Goal: Navigation & Orientation: Find specific page/section

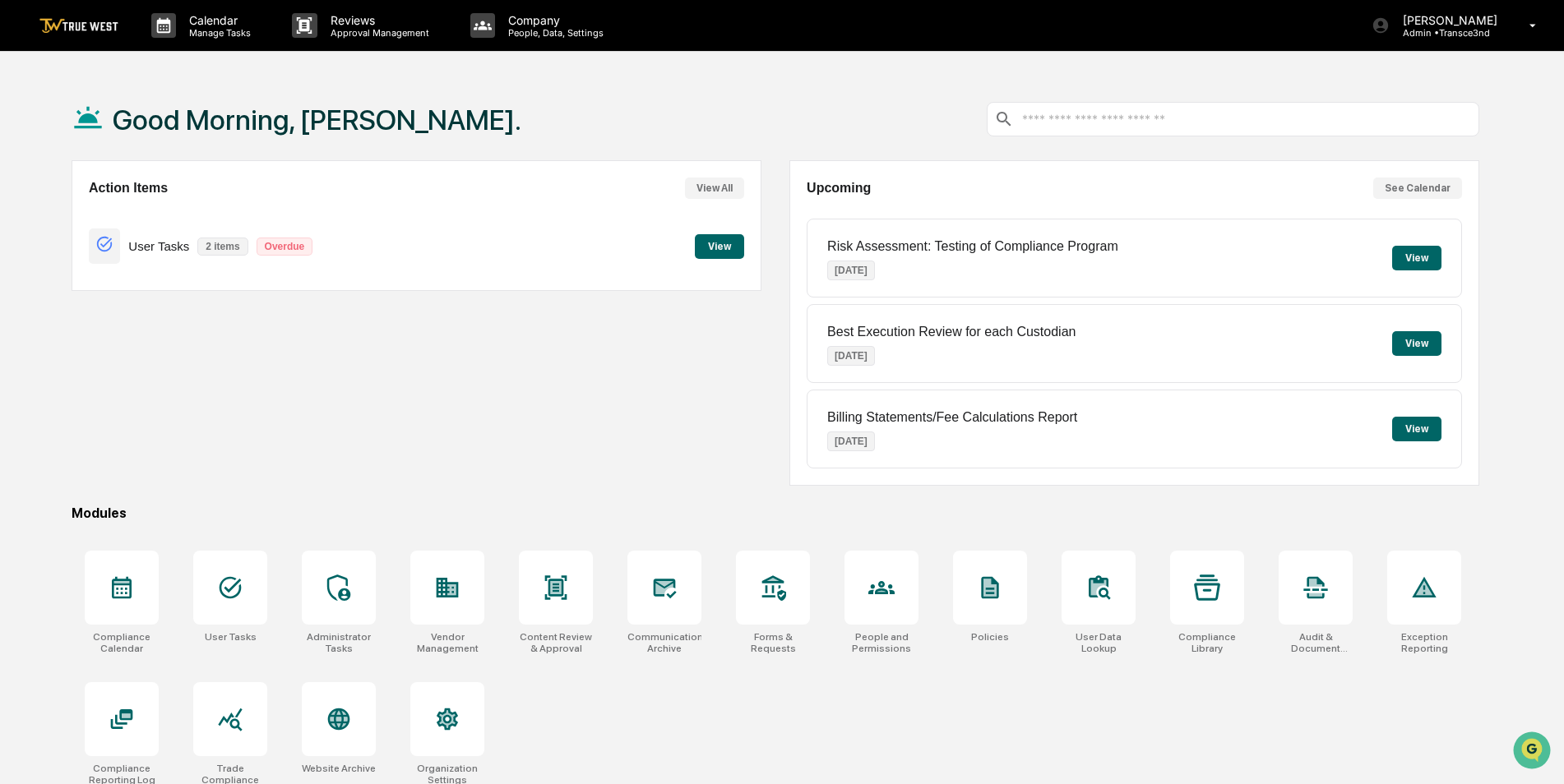
click at [714, 247] on button "View" at bounding box center [719, 246] width 49 height 24
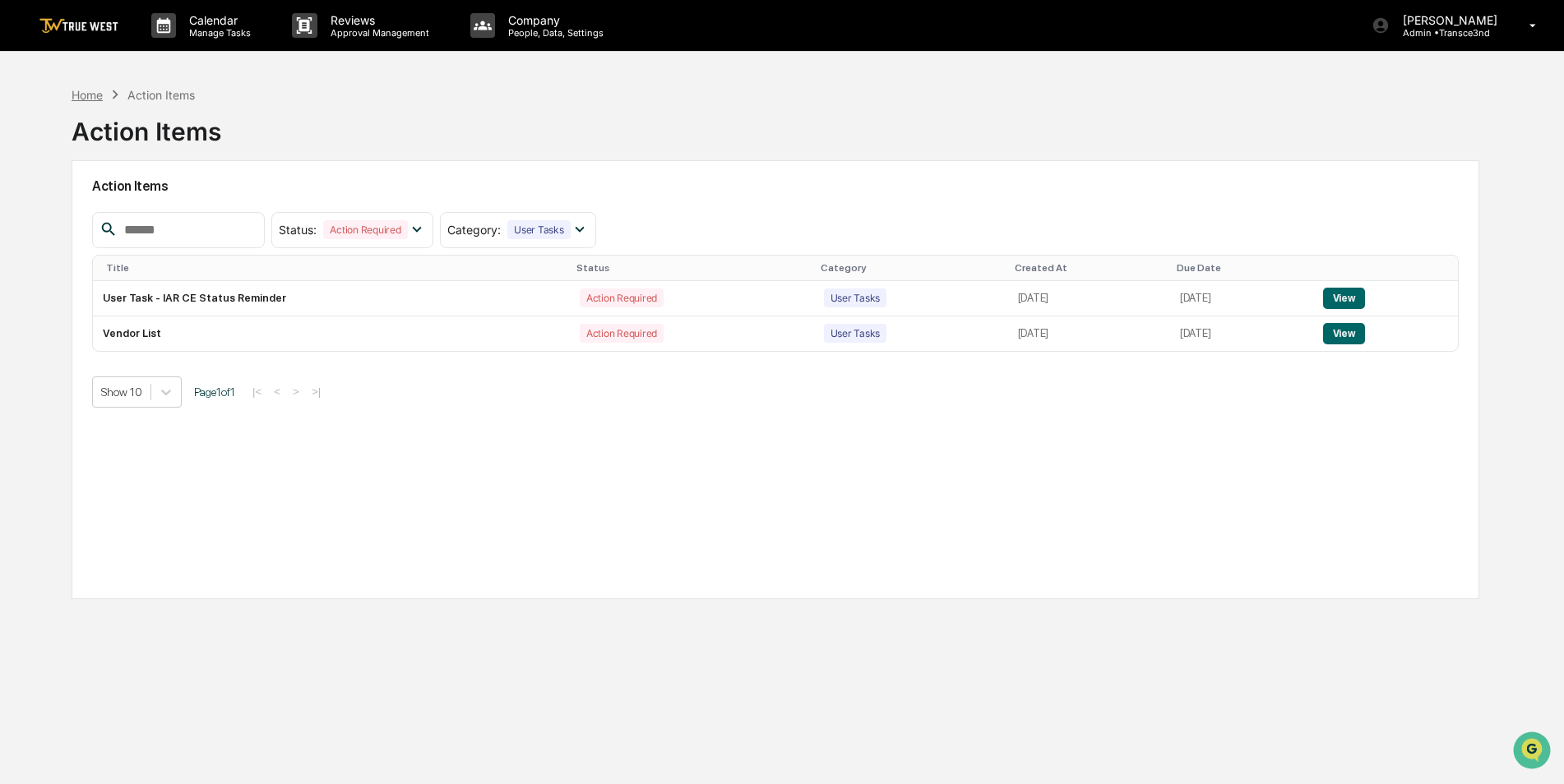
click at [74, 95] on div "Home" at bounding box center [87, 94] width 31 height 14
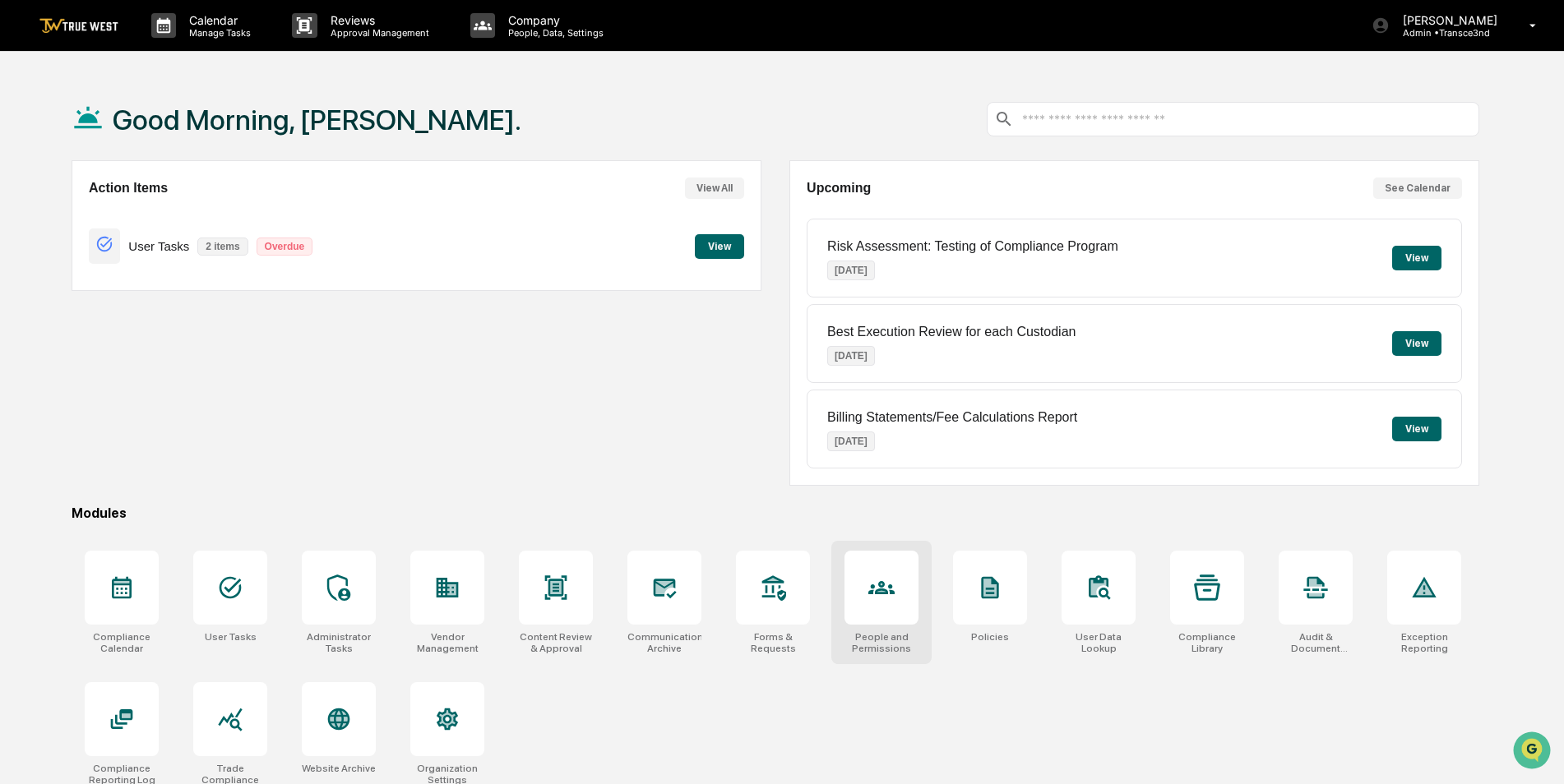
click at [881, 589] on icon at bounding box center [881, 587] width 26 height 14
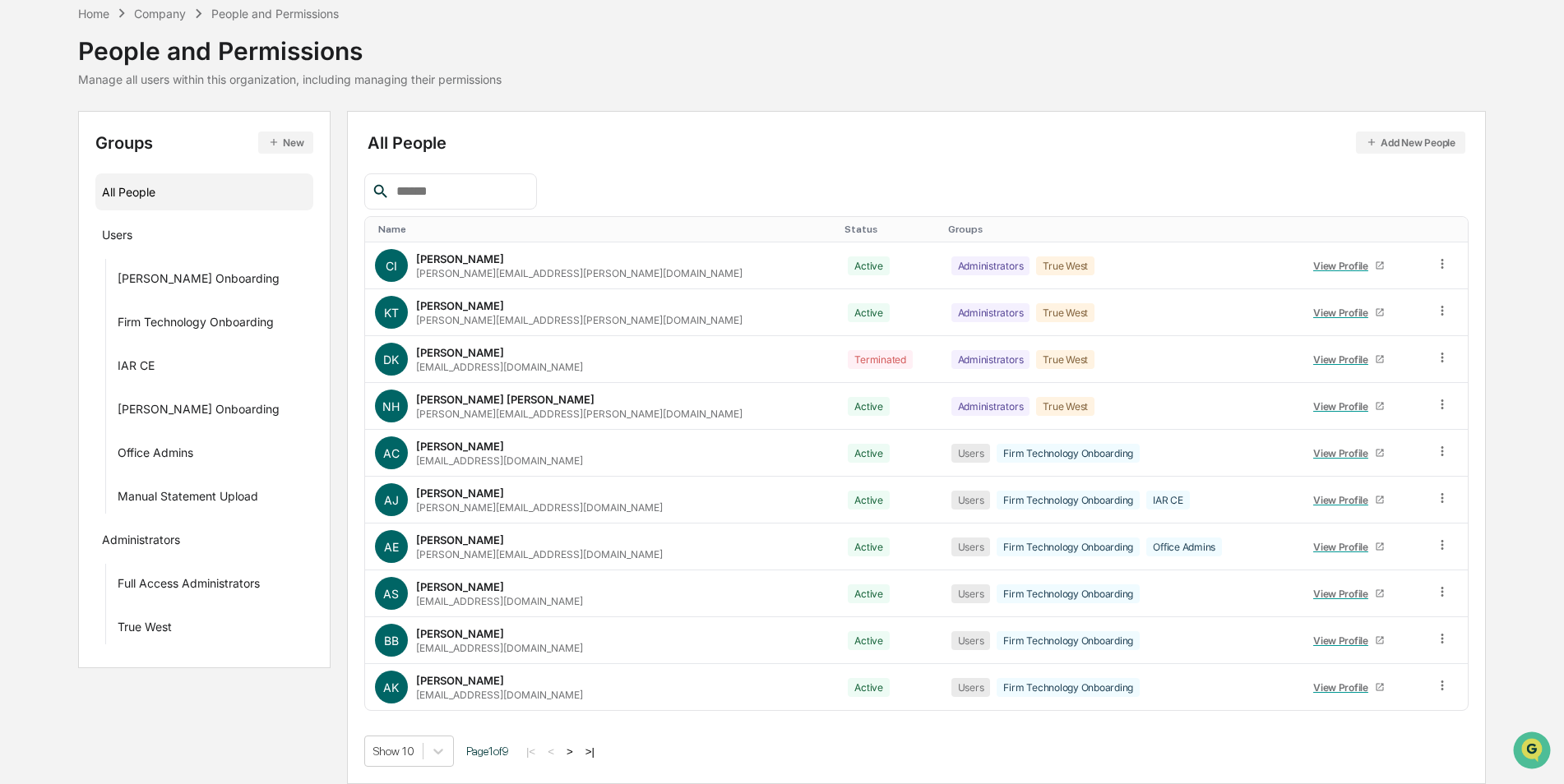
click at [575, 751] on button ">" at bounding box center [569, 751] width 16 height 14
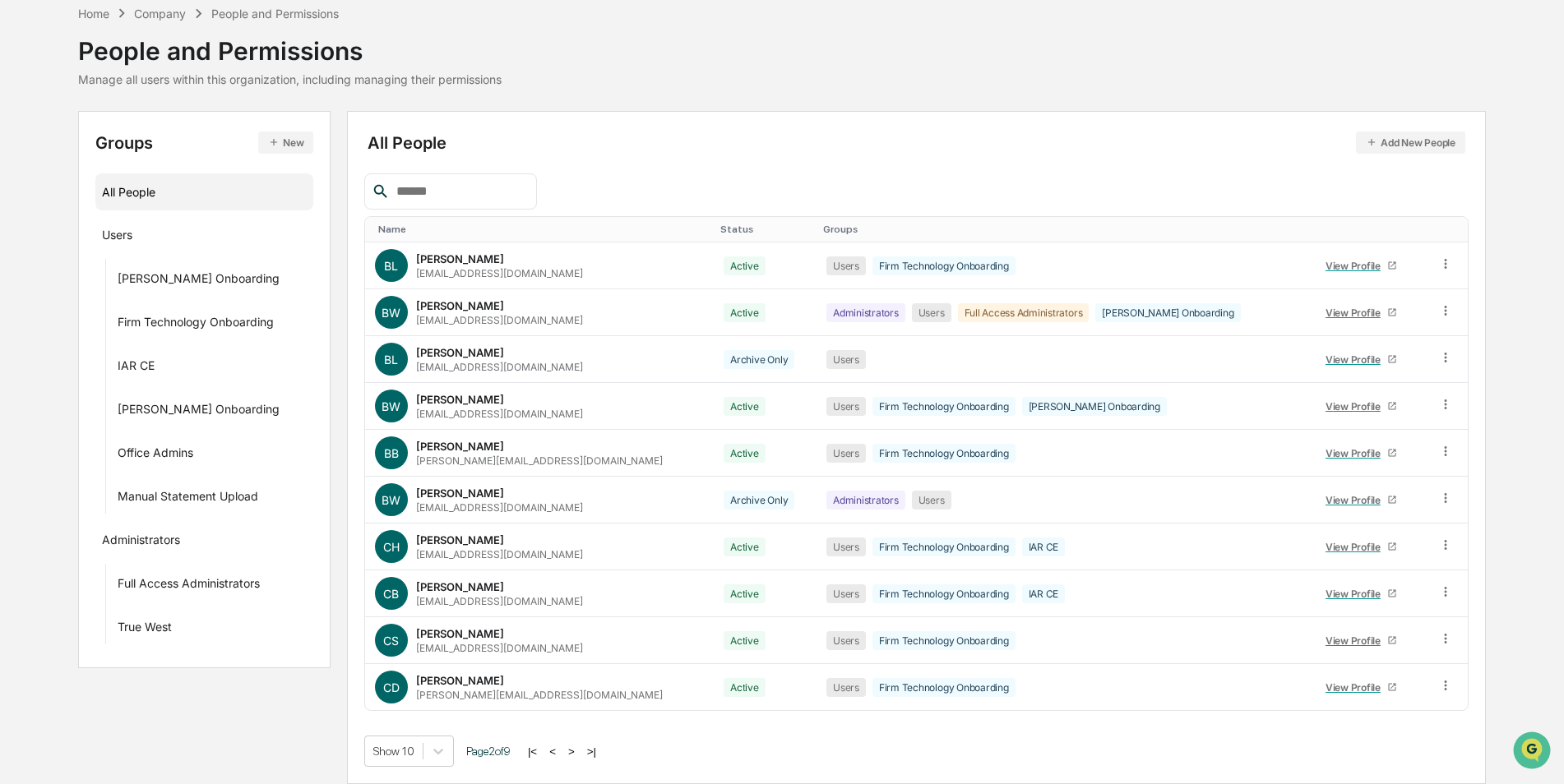
click at [575, 751] on button ">" at bounding box center [571, 751] width 16 height 14
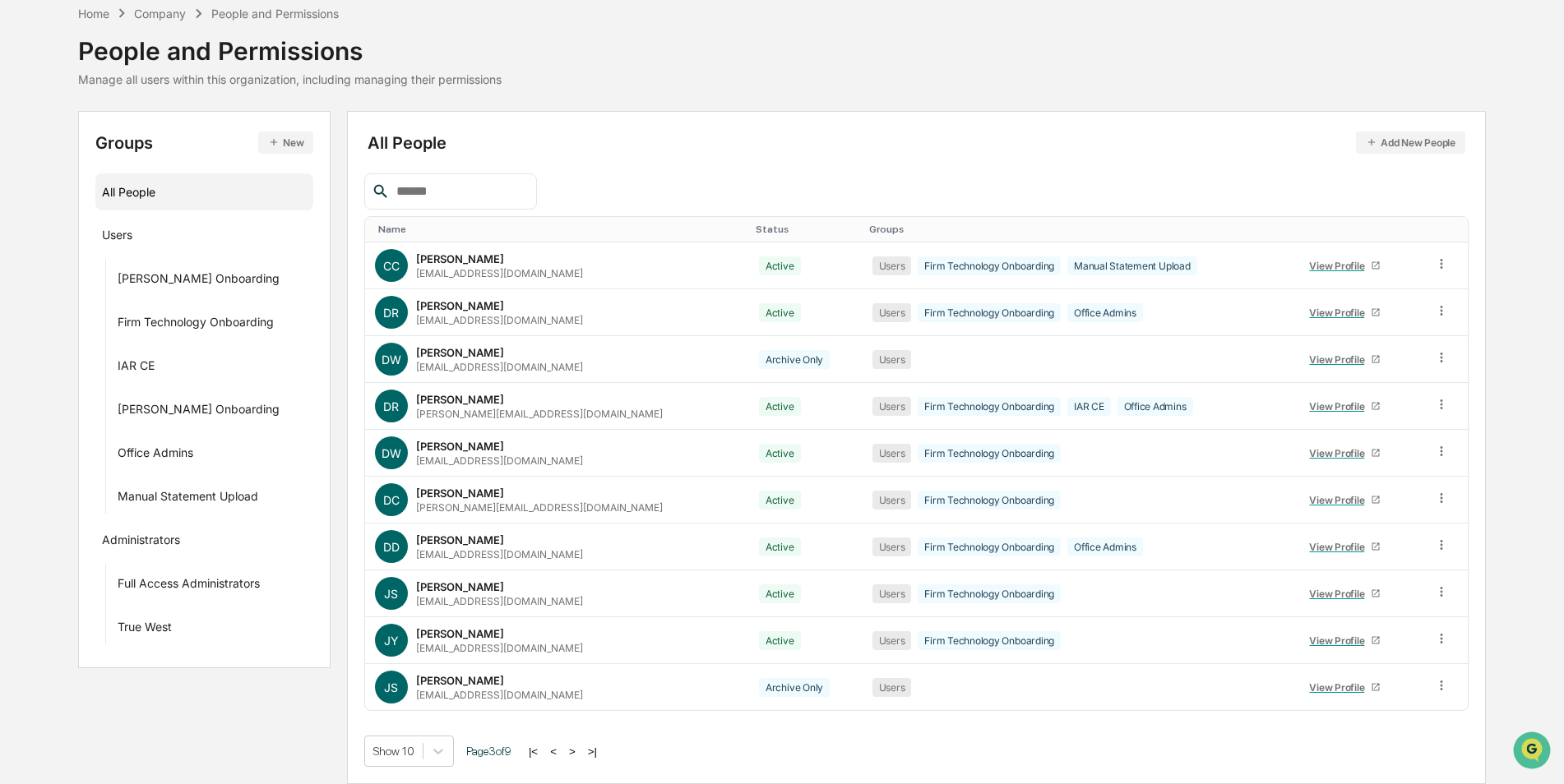
click at [575, 750] on button ">" at bounding box center [572, 751] width 16 height 14
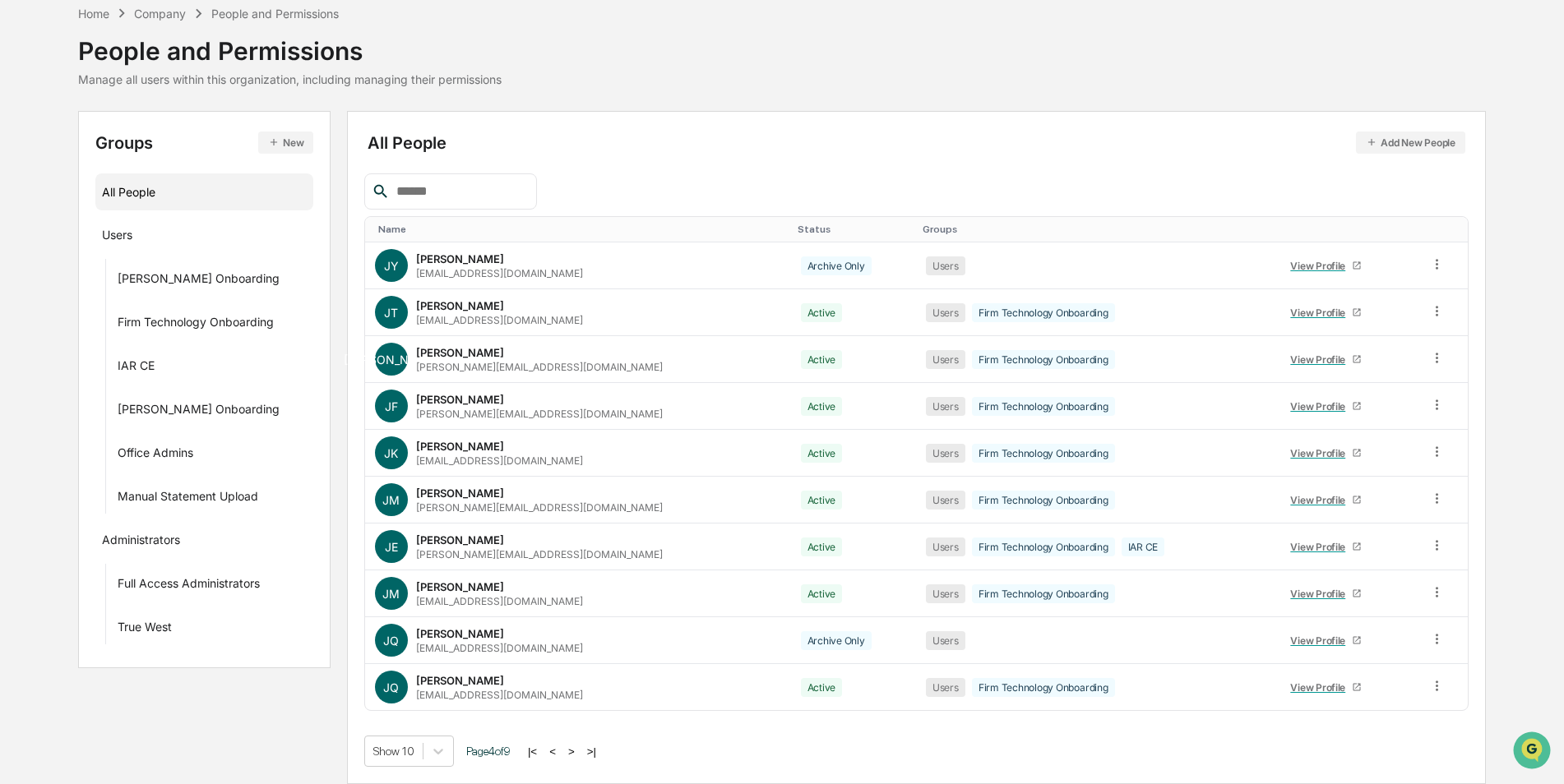
click at [575, 750] on button ">" at bounding box center [571, 751] width 16 height 14
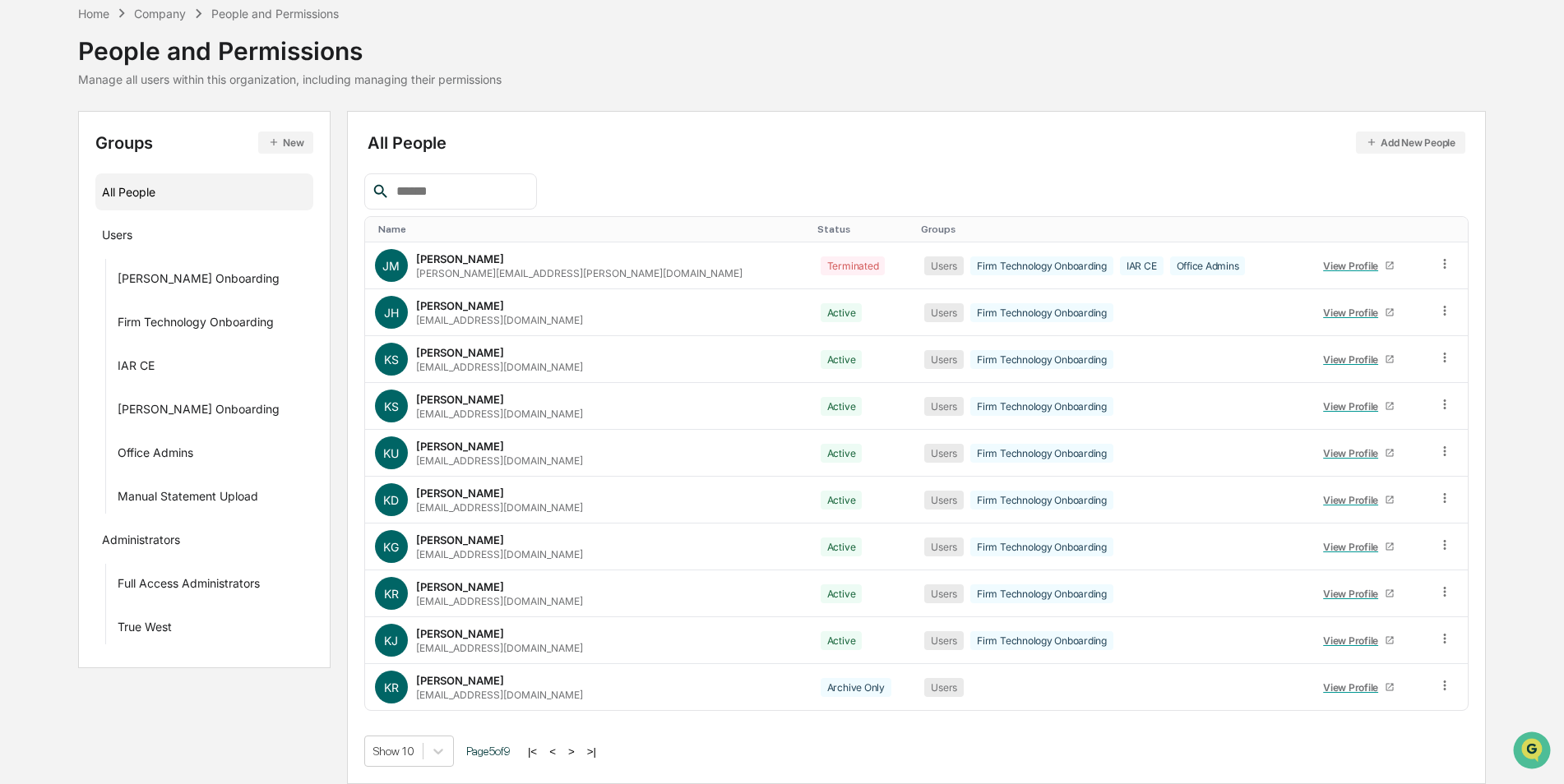
click at [575, 750] on button ">" at bounding box center [571, 751] width 16 height 14
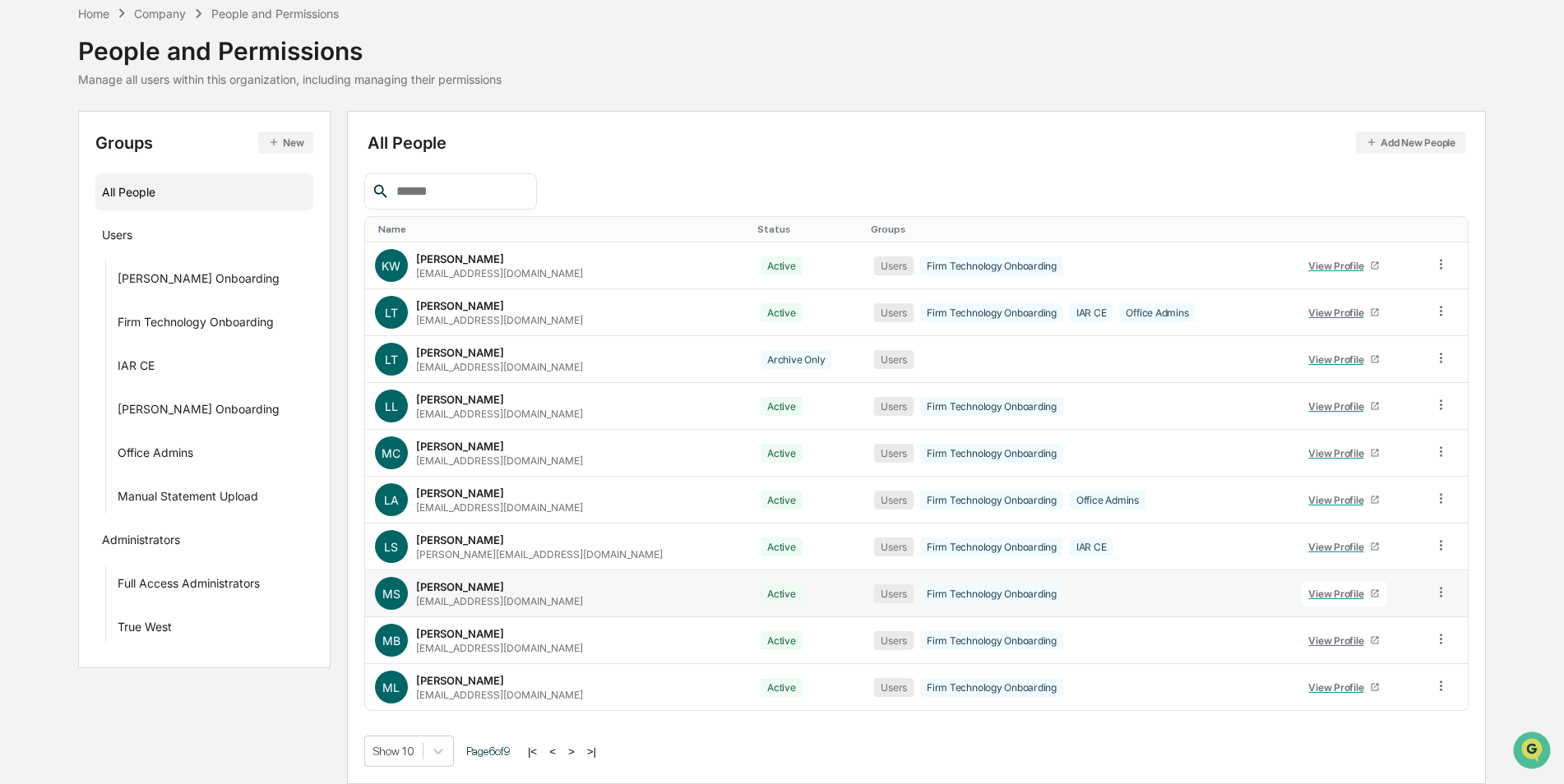
click at [1310, 595] on div "View Profile" at bounding box center [1339, 595] width 62 height 13
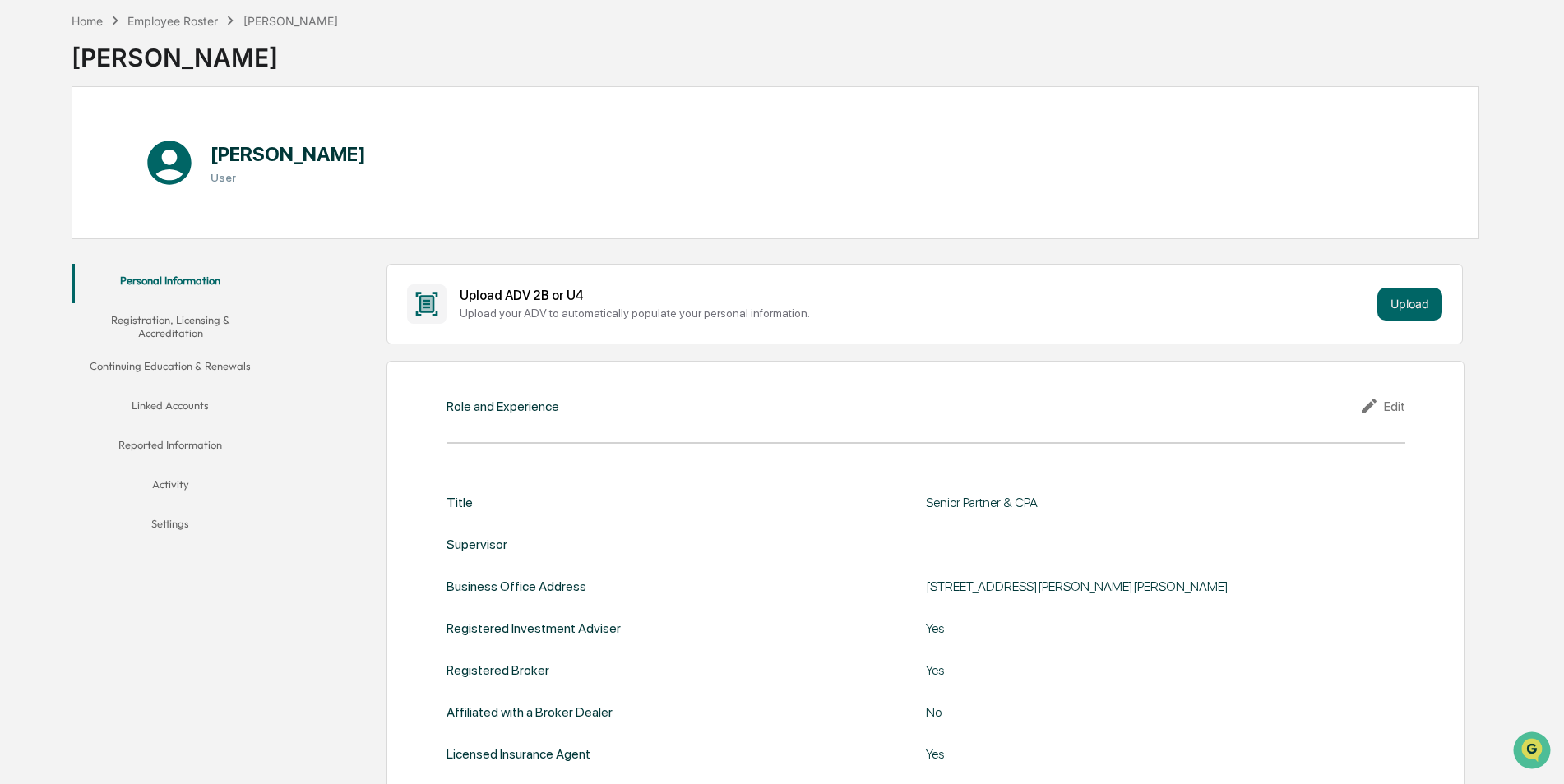
click at [166, 414] on button "Linked Accounts" at bounding box center [170, 409] width 197 height 40
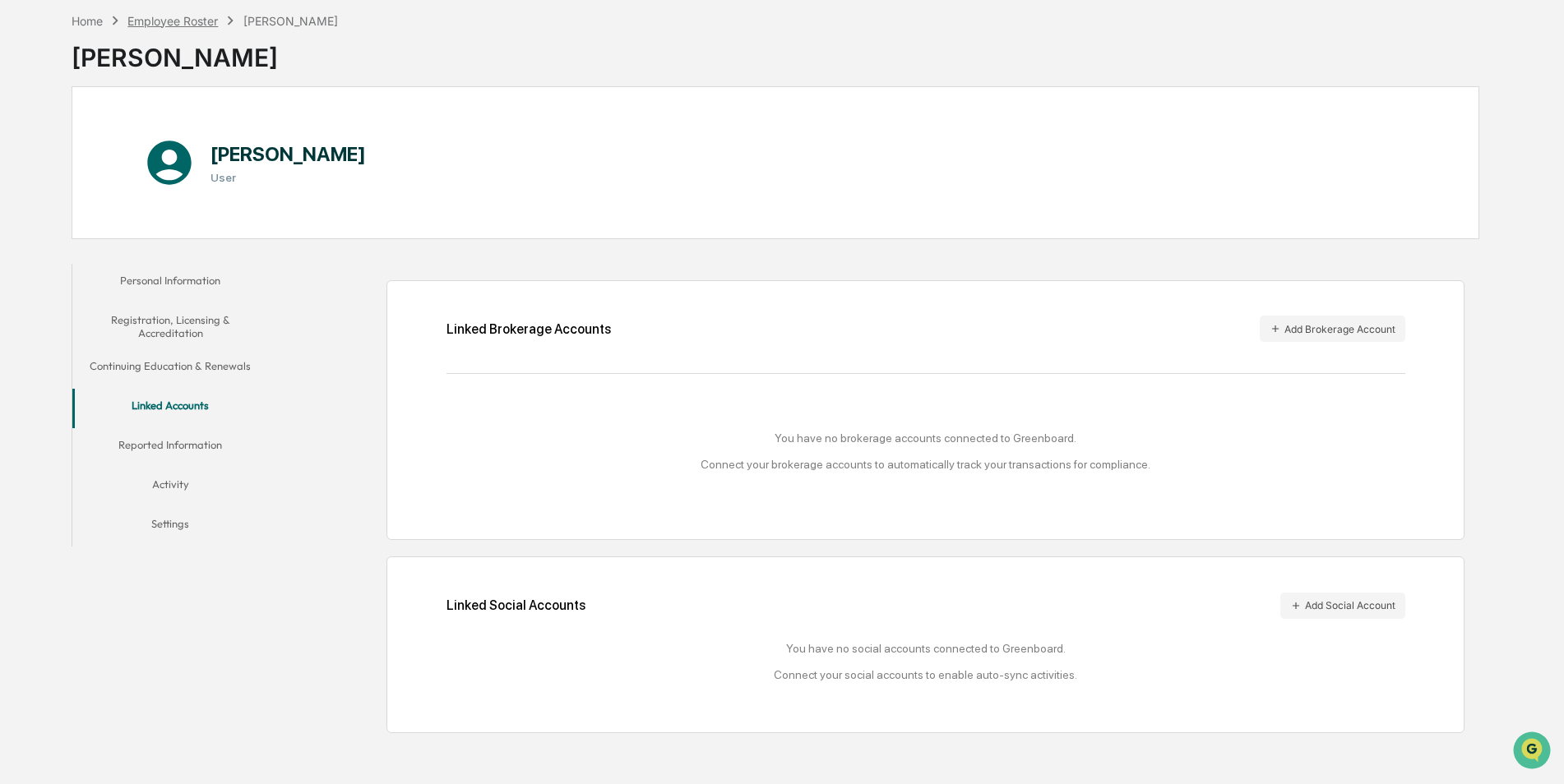
click at [189, 14] on div "Employee Roster" at bounding box center [173, 20] width 91 height 14
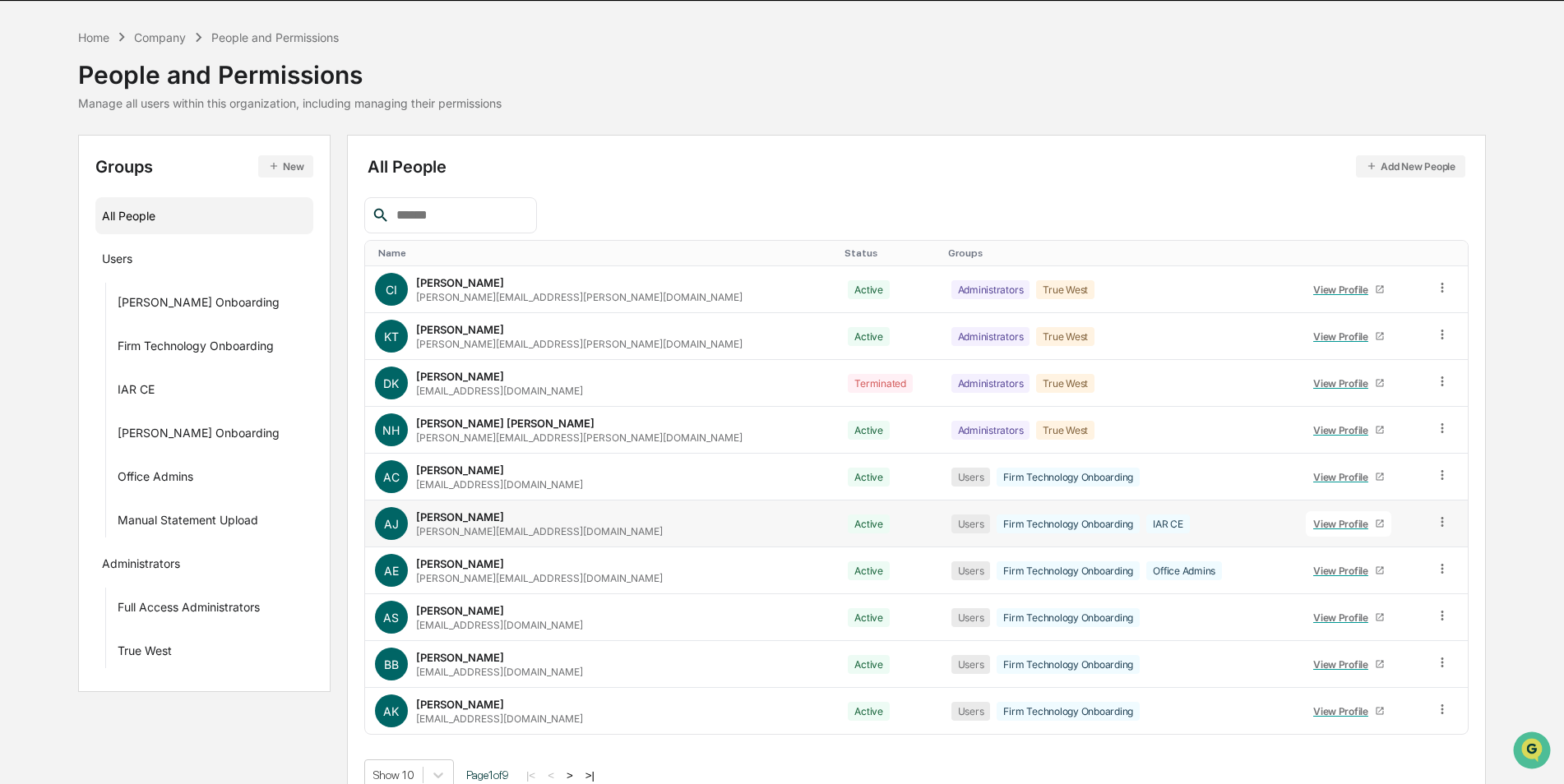
scroll to position [74, 0]
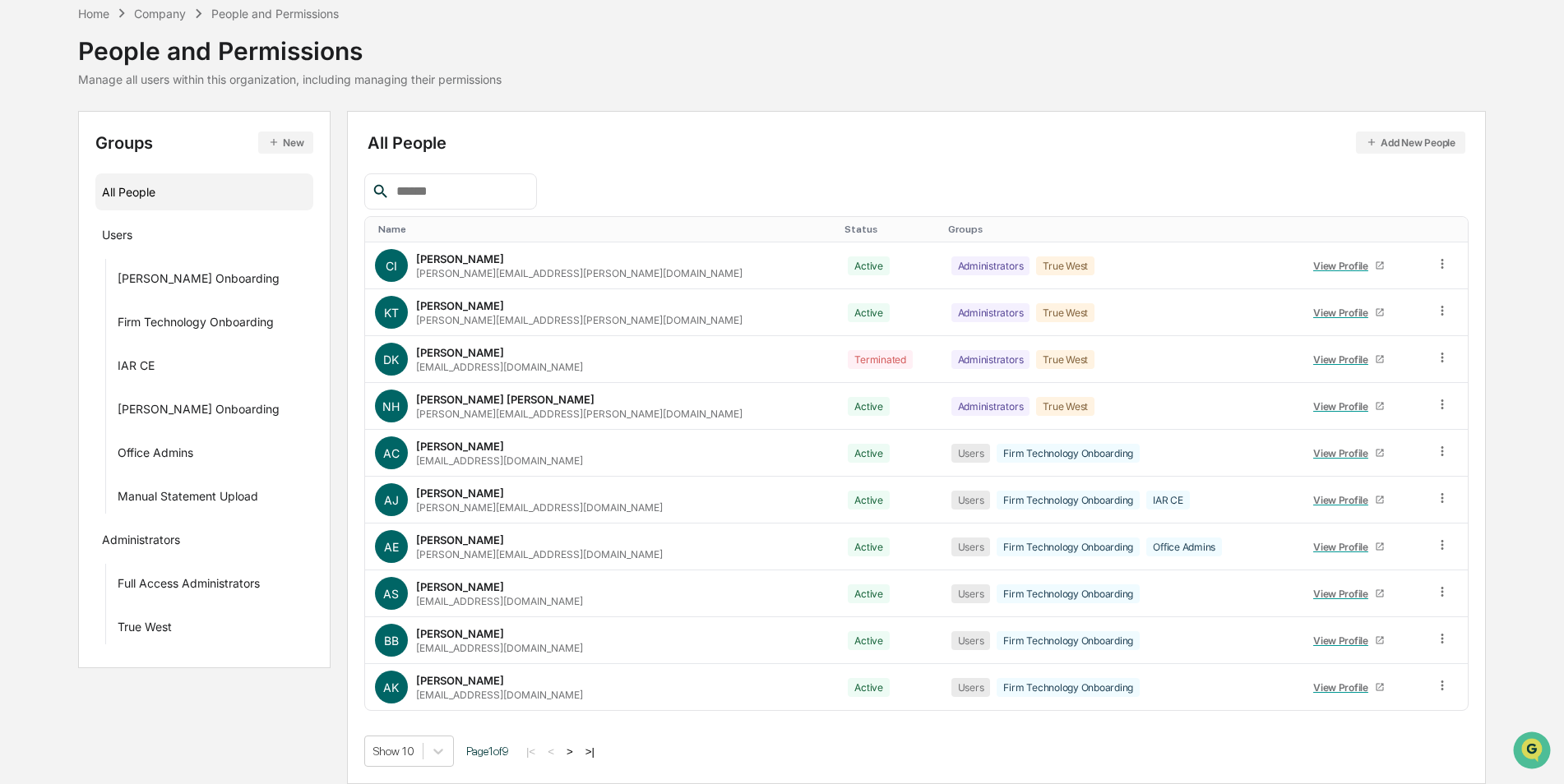
click at [578, 750] on button ">" at bounding box center [569, 751] width 16 height 14
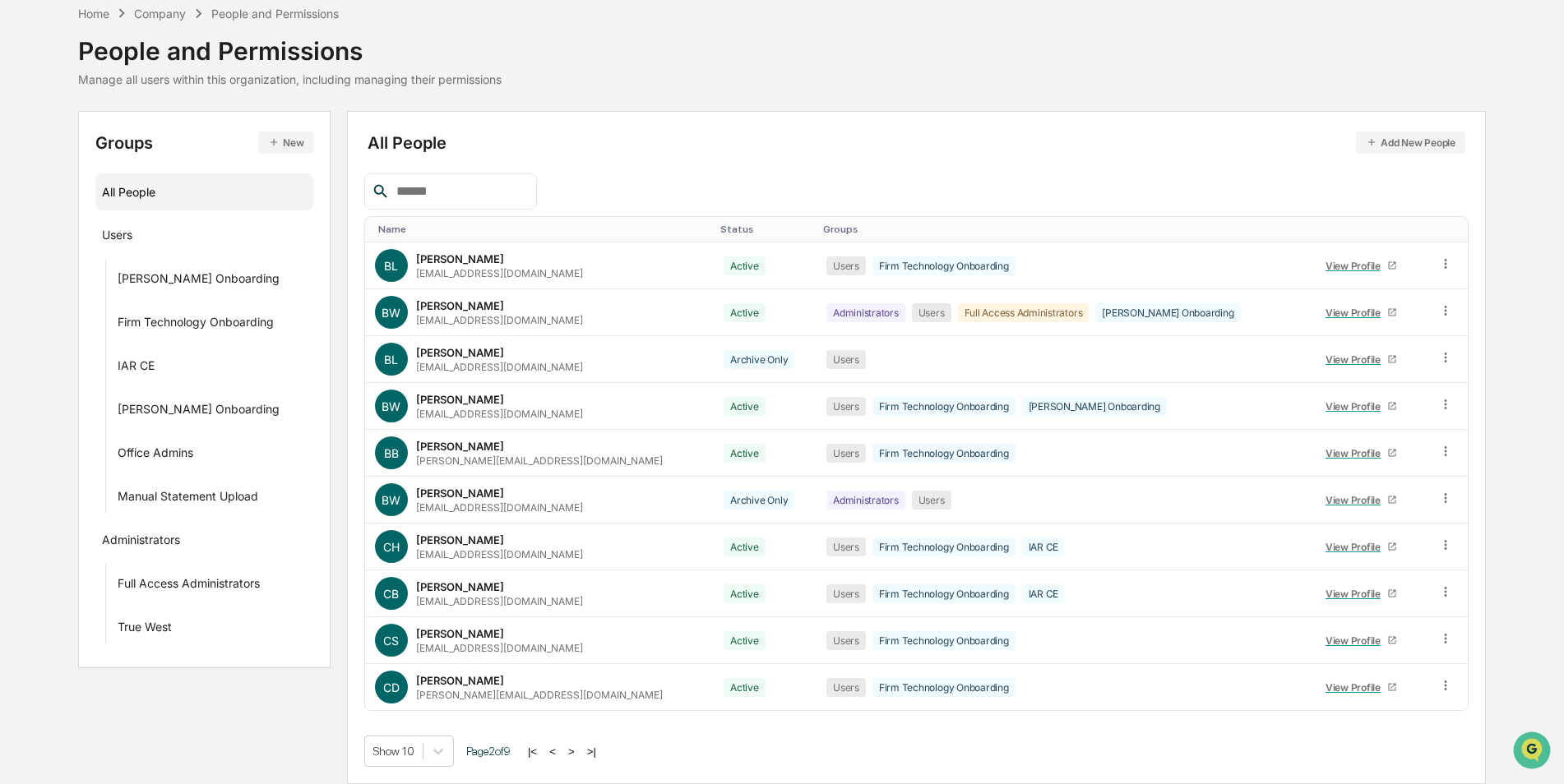
click at [578, 750] on button ">" at bounding box center [571, 751] width 16 height 14
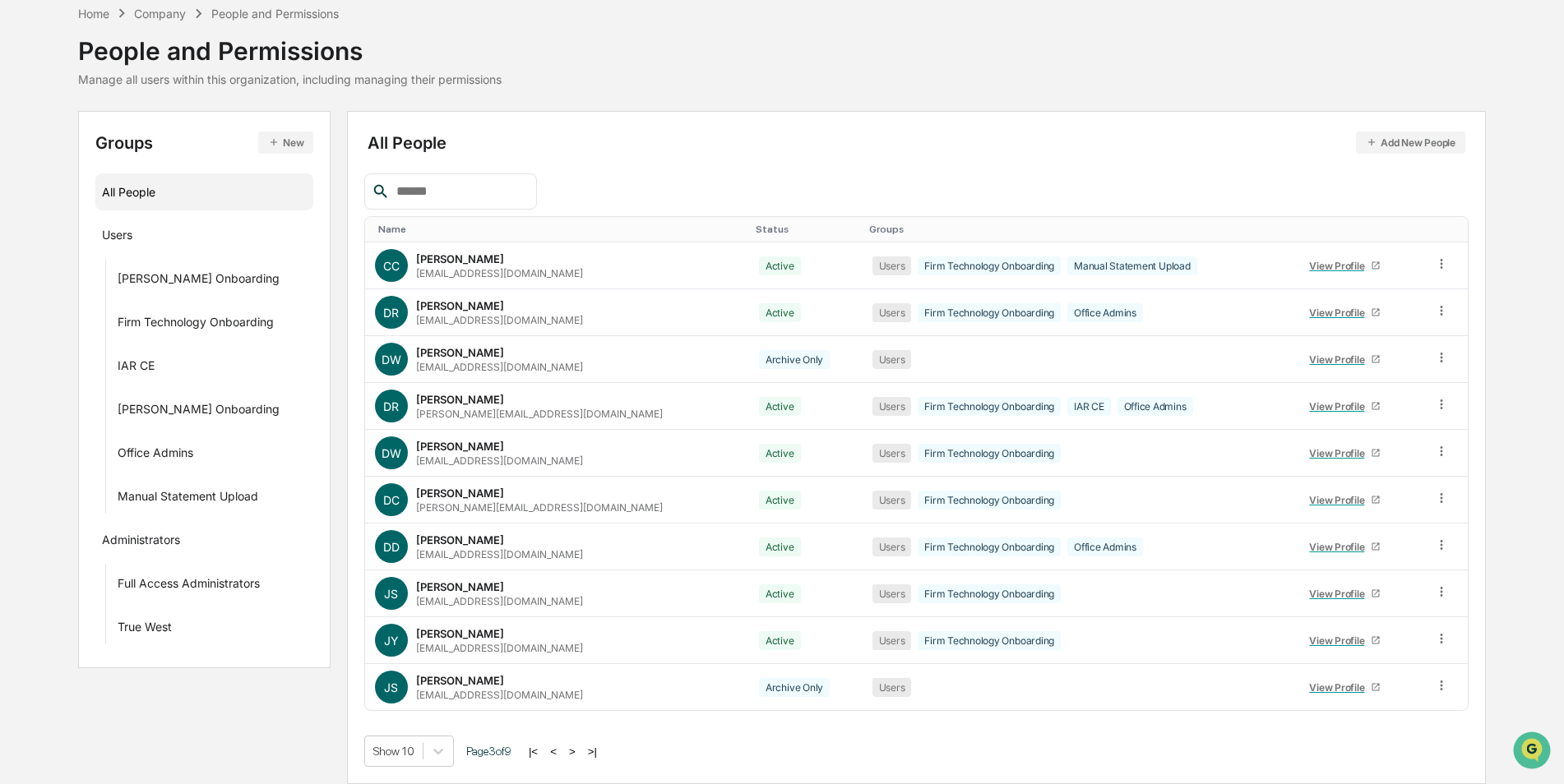
click at [578, 750] on button ">" at bounding box center [572, 751] width 16 height 14
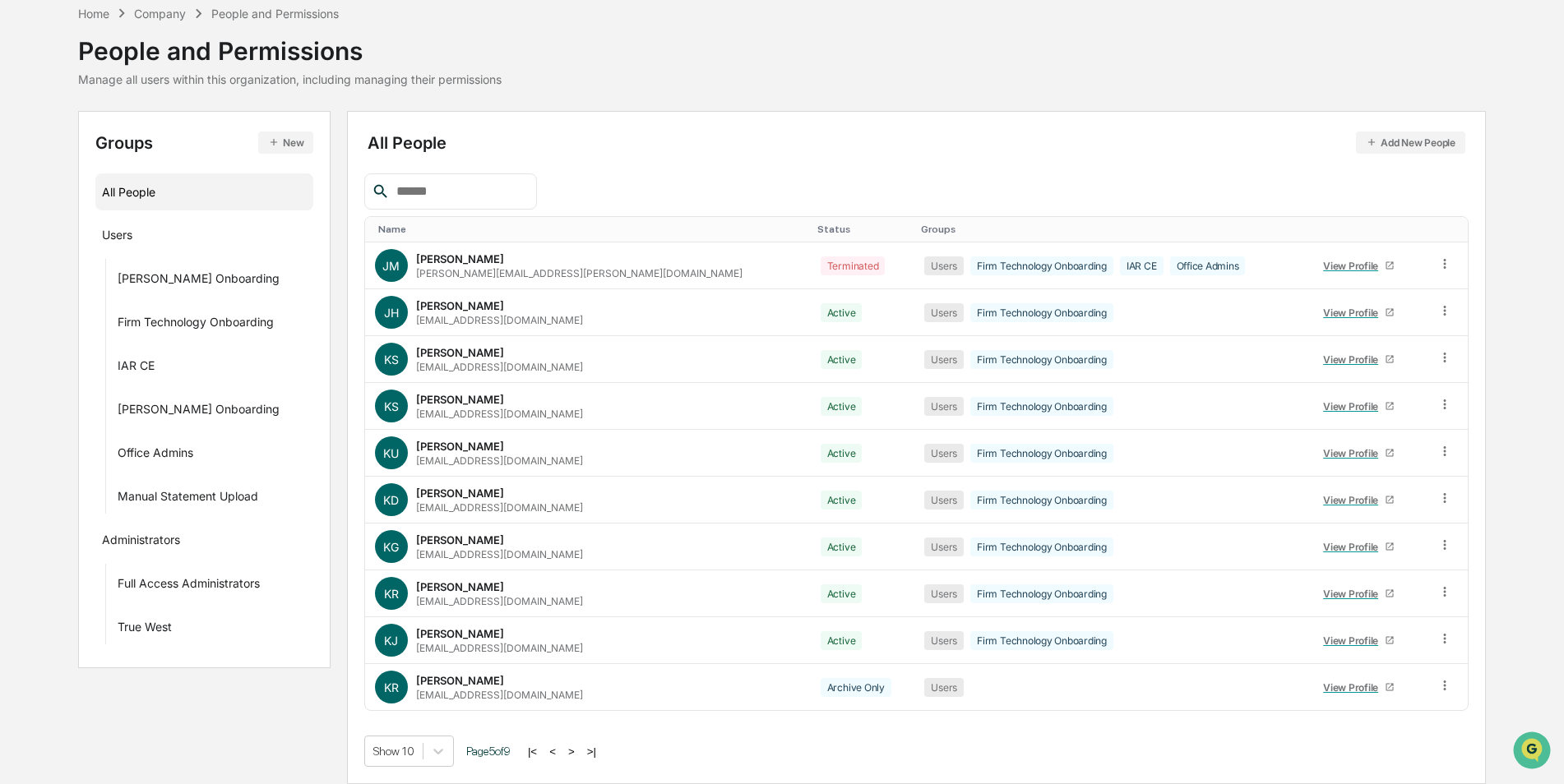
click at [578, 750] on button ">" at bounding box center [571, 751] width 16 height 14
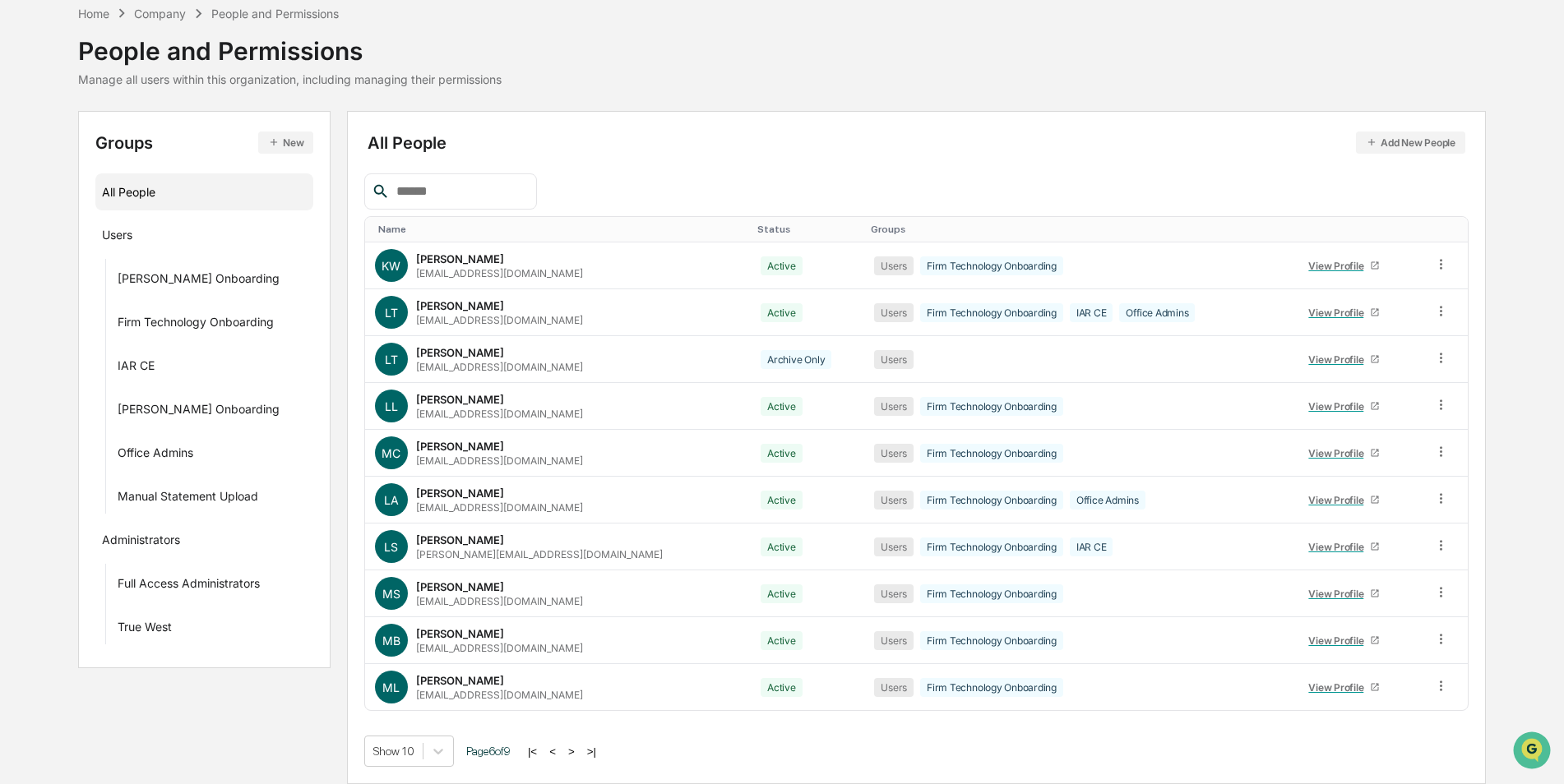
click at [578, 750] on button ">" at bounding box center [571, 751] width 16 height 14
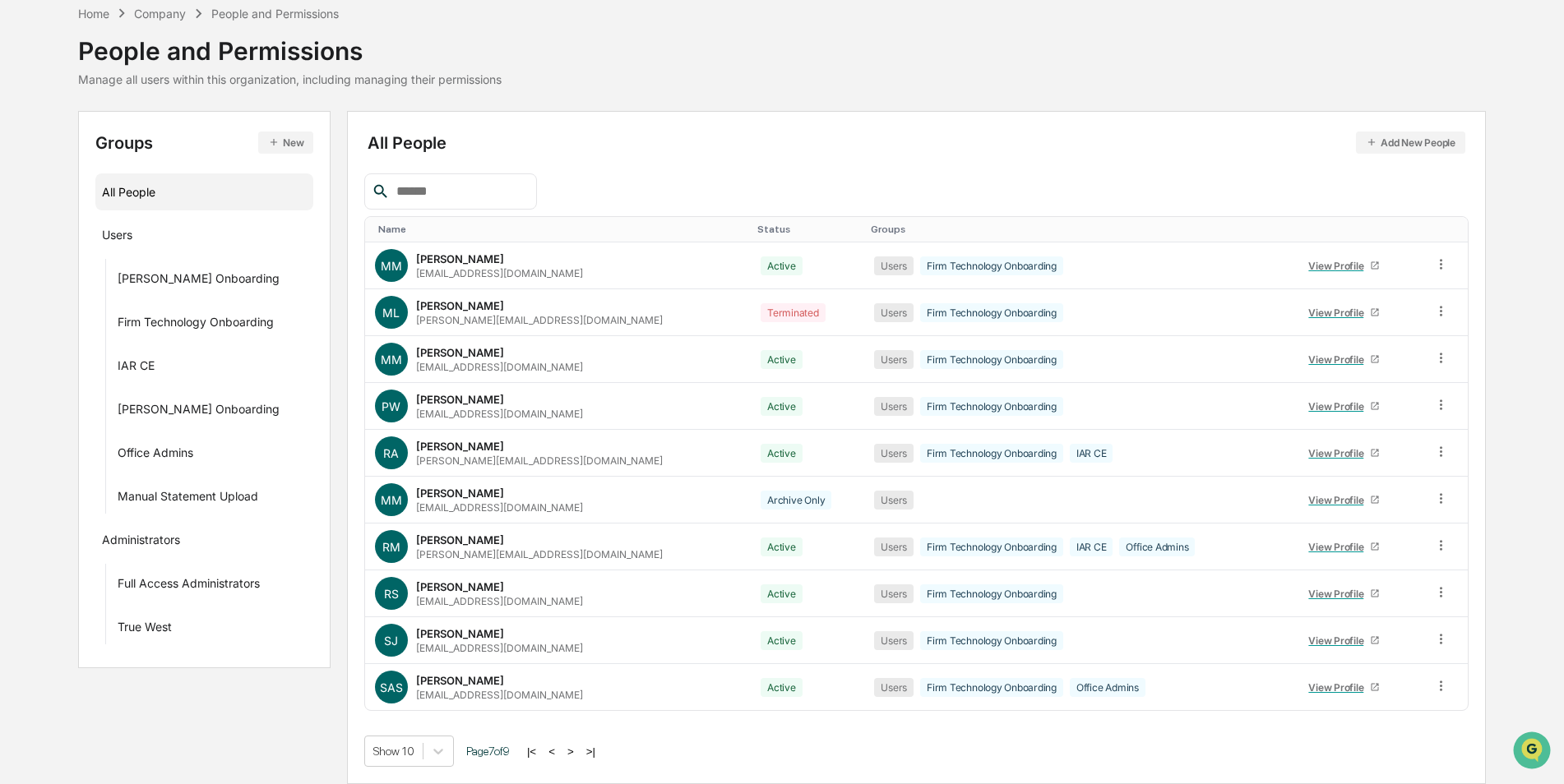
click at [578, 750] on button ">" at bounding box center [570, 751] width 16 height 14
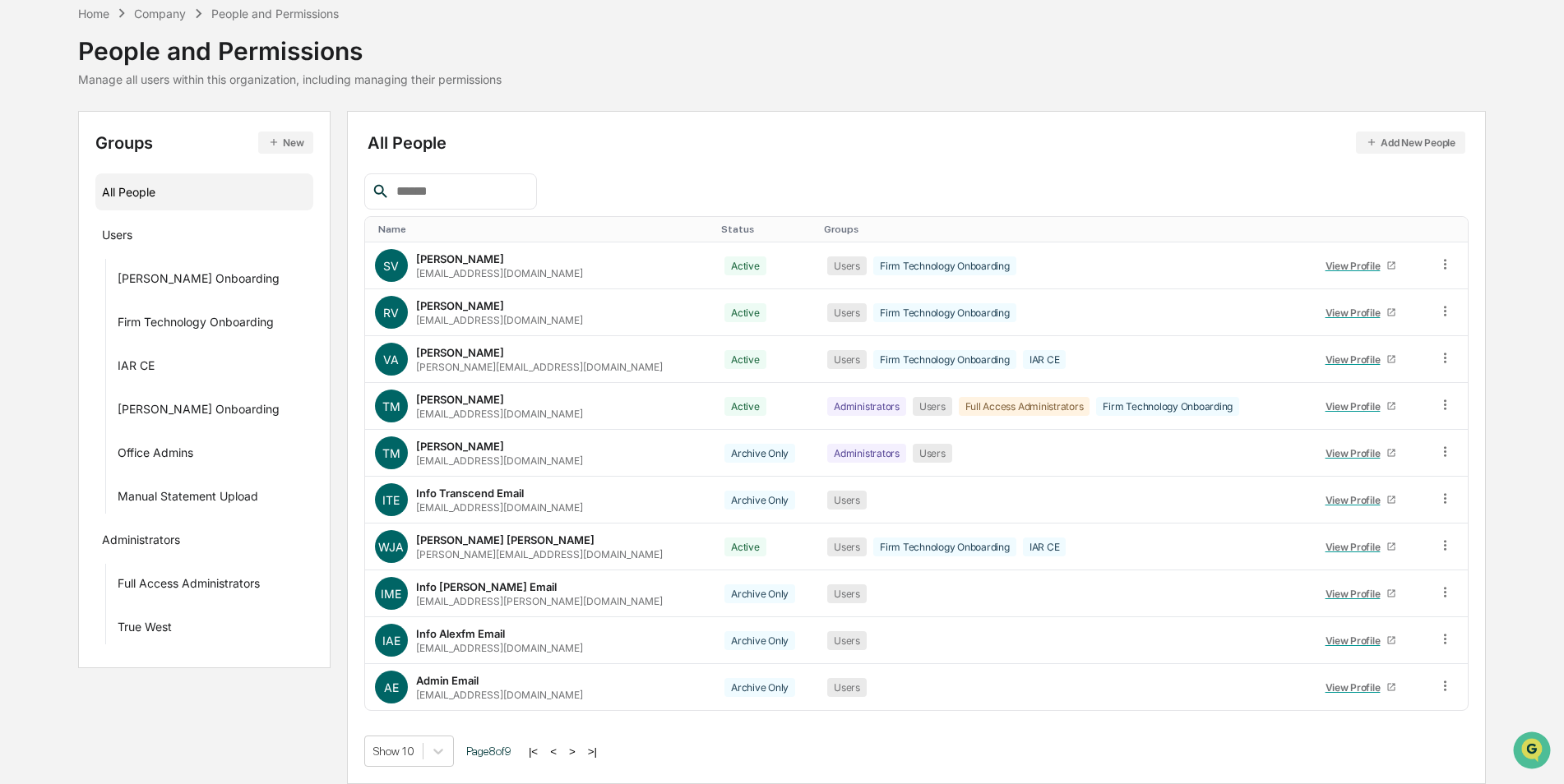
click at [578, 750] on button ">" at bounding box center [572, 751] width 16 height 14
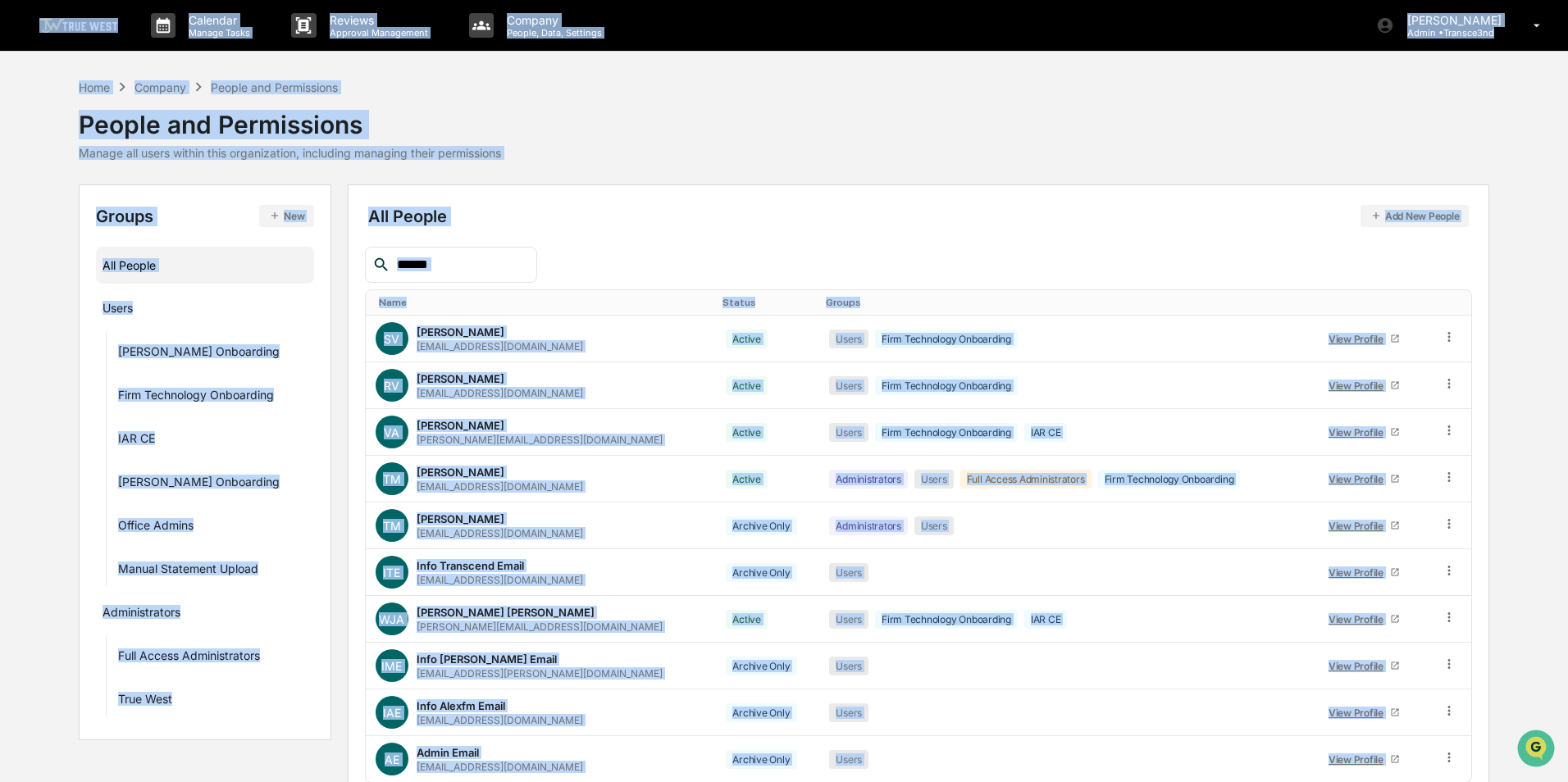
click at [577, 748] on div "Calendar Manage Tasks Reviews Approval Management Company People, Data, Setting…" at bounding box center [784, 428] width 1568 height 856
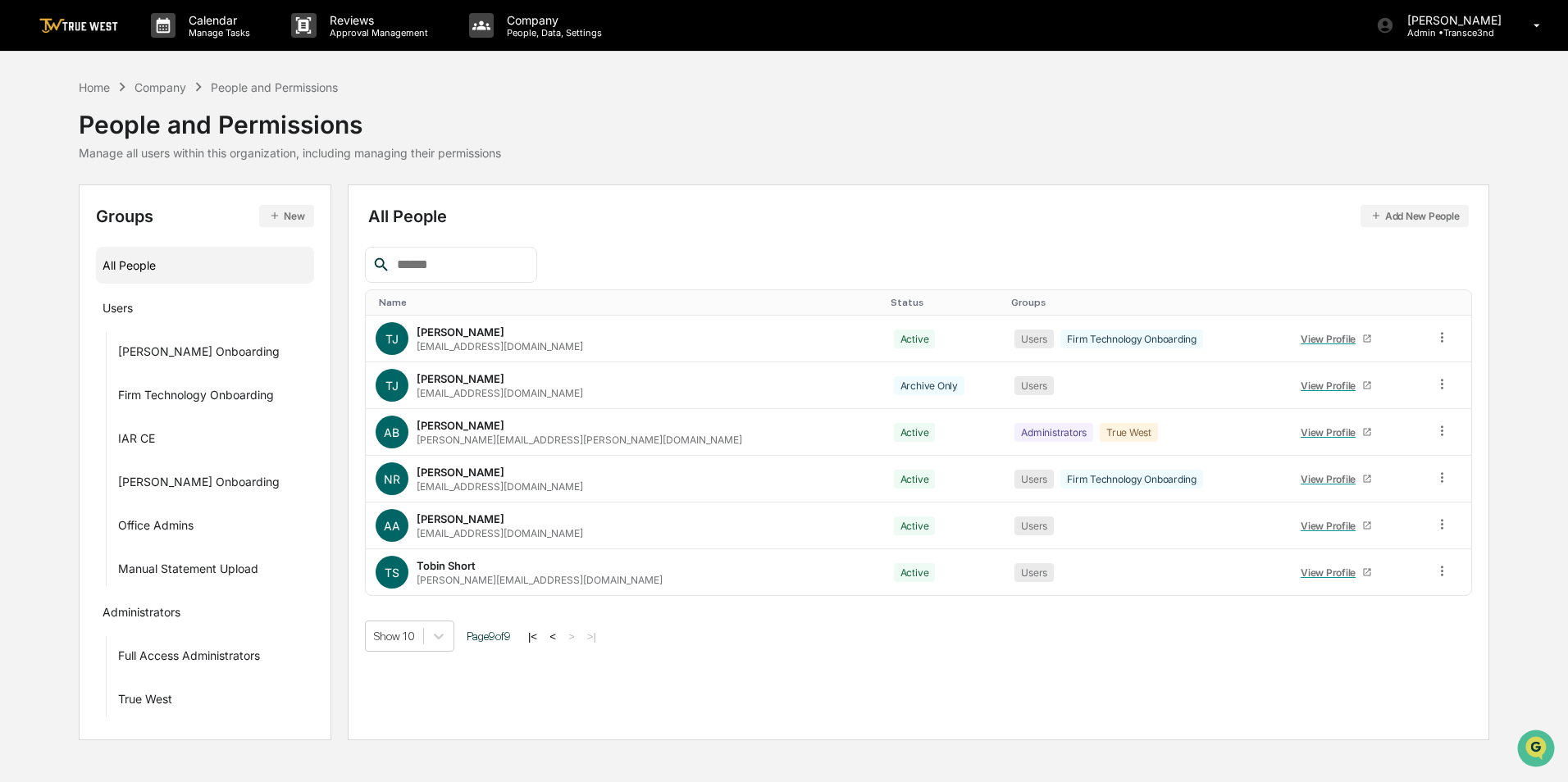
drag, startPoint x: 577, startPoint y: 748, endPoint x: 444, endPoint y: 687, distance: 146.3
click at [444, 687] on div "All People Add New People Name Status Groups [PERSON_NAME] [PERSON_NAME] [EMAIL…" at bounding box center [919, 462] width 1142 height 556
click at [560, 638] on button "<" at bounding box center [553, 636] width 16 height 14
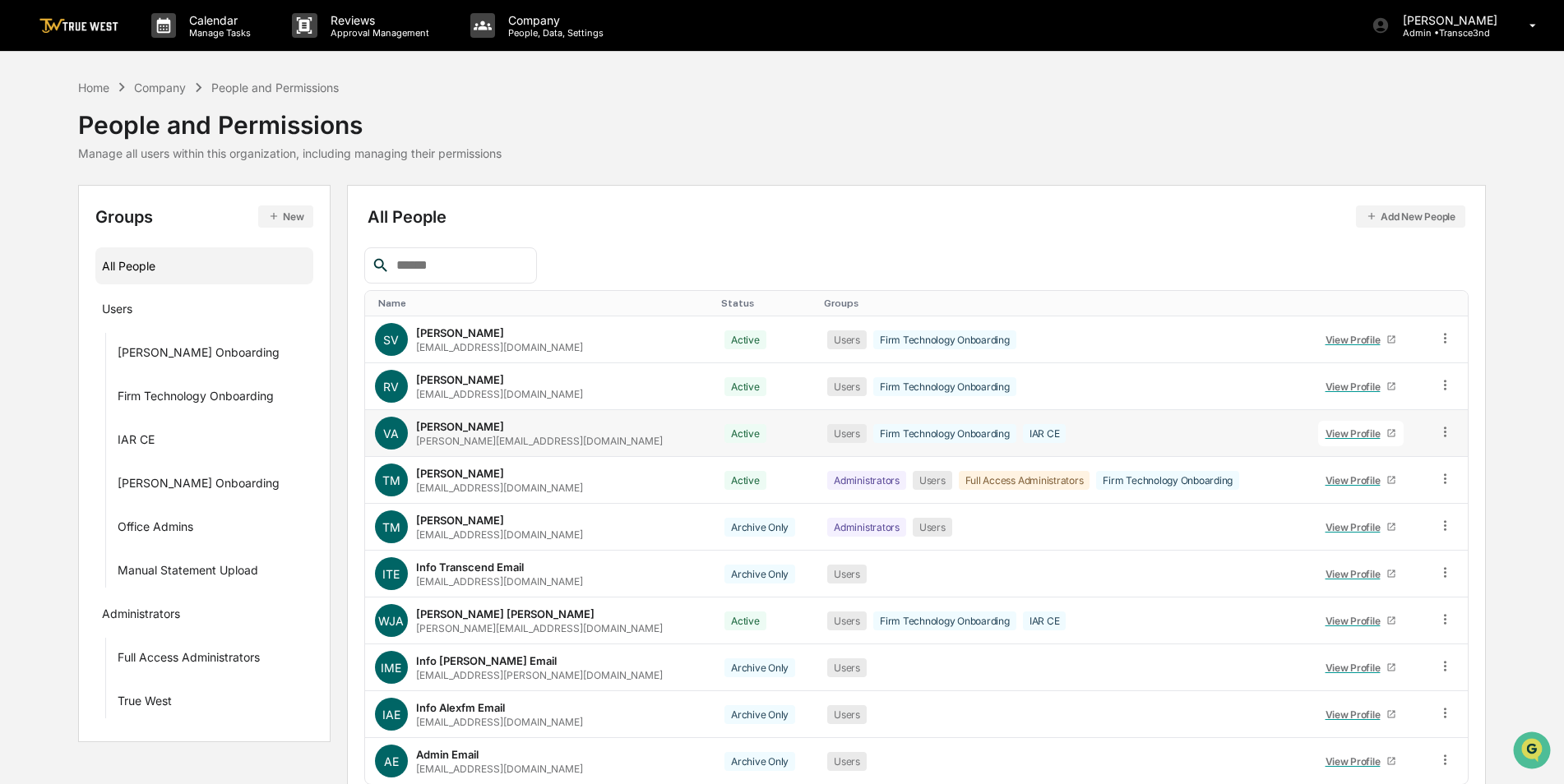
click at [1334, 433] on div "View Profile" at bounding box center [1356, 434] width 62 height 13
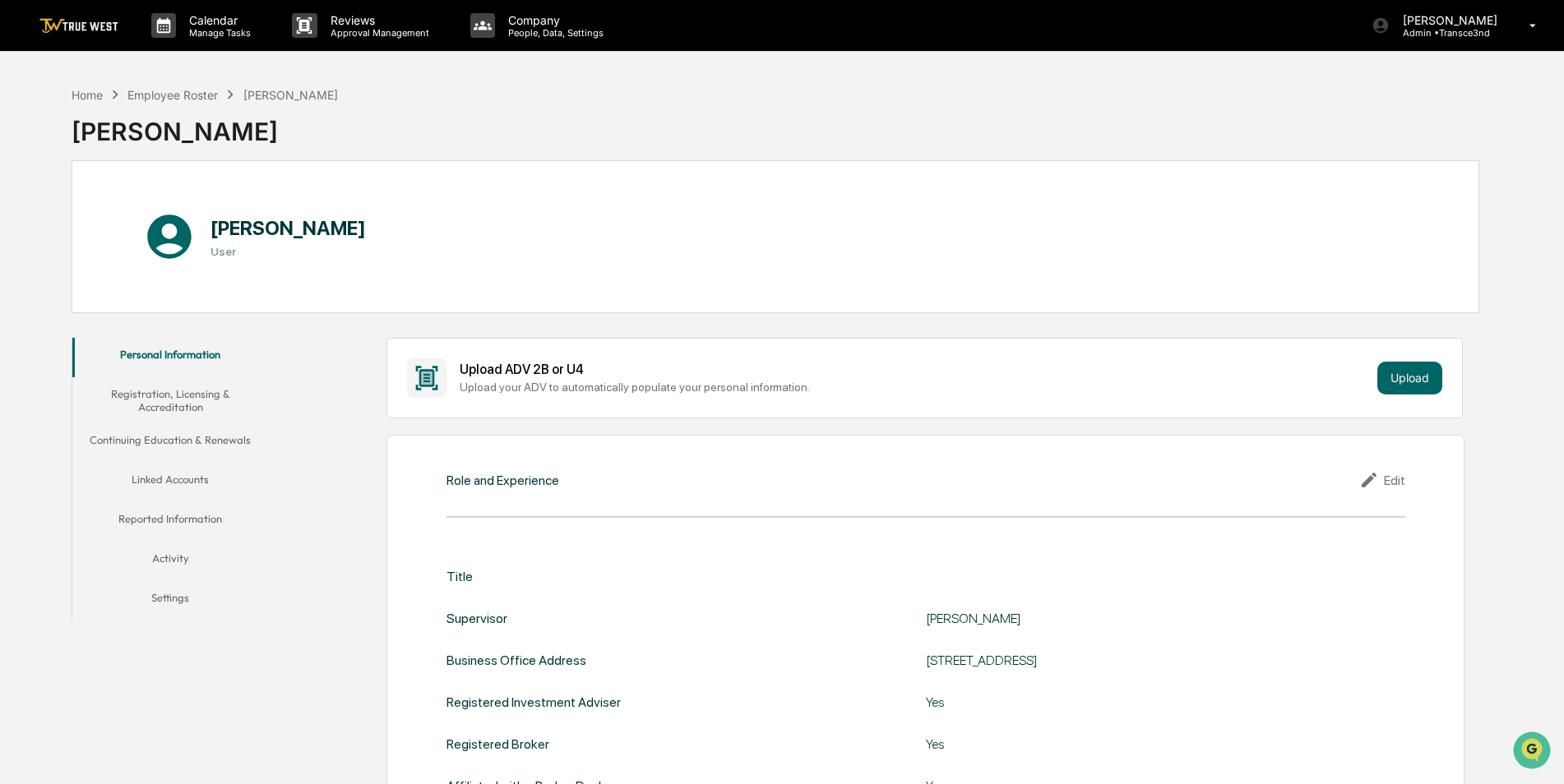
click at [189, 479] on button "Linked Accounts" at bounding box center [170, 483] width 197 height 40
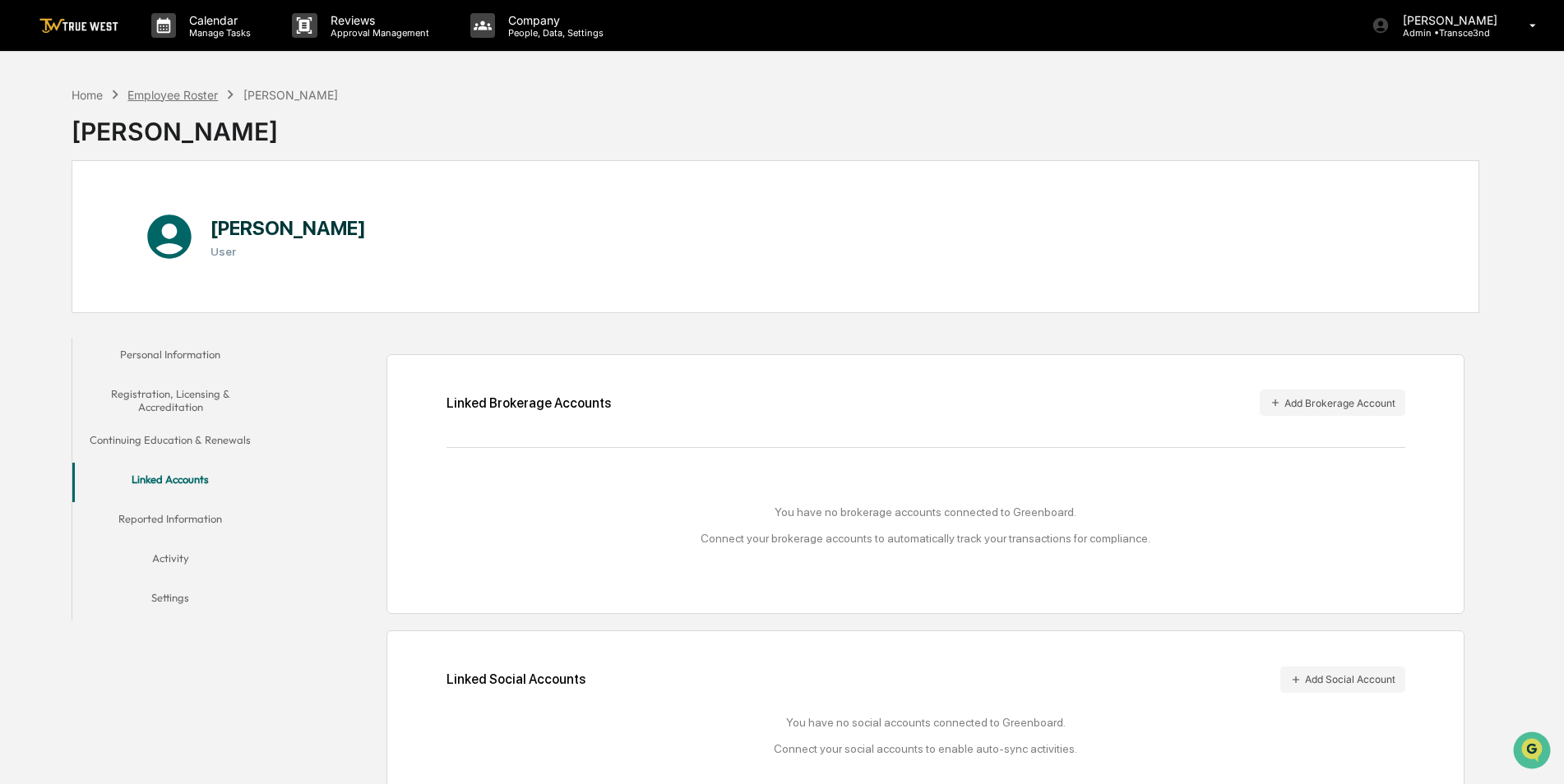
click at [158, 97] on div "Employee Roster" at bounding box center [173, 94] width 91 height 14
